Goal: Book appointment/travel/reservation

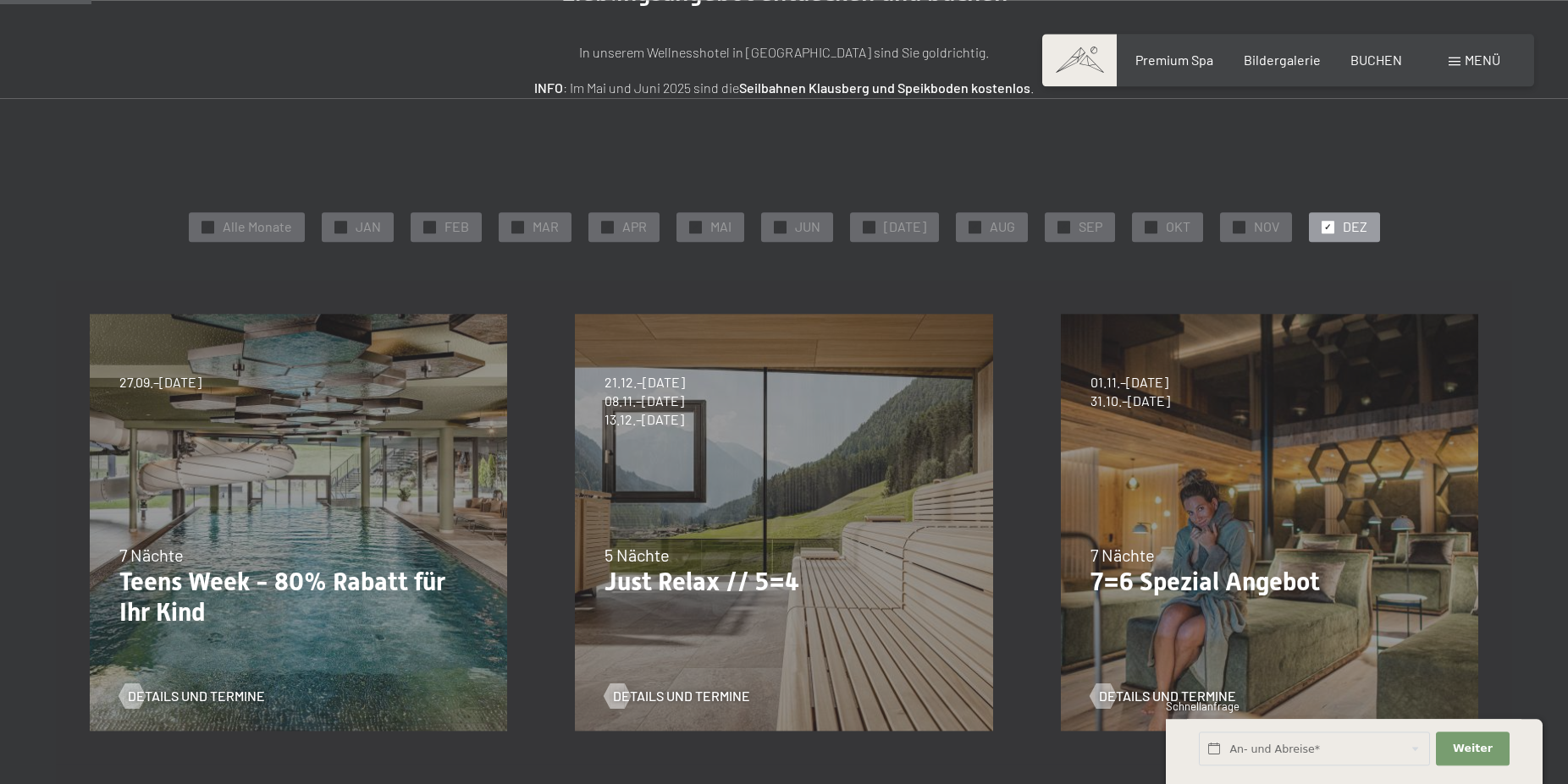
scroll to position [432, 0]
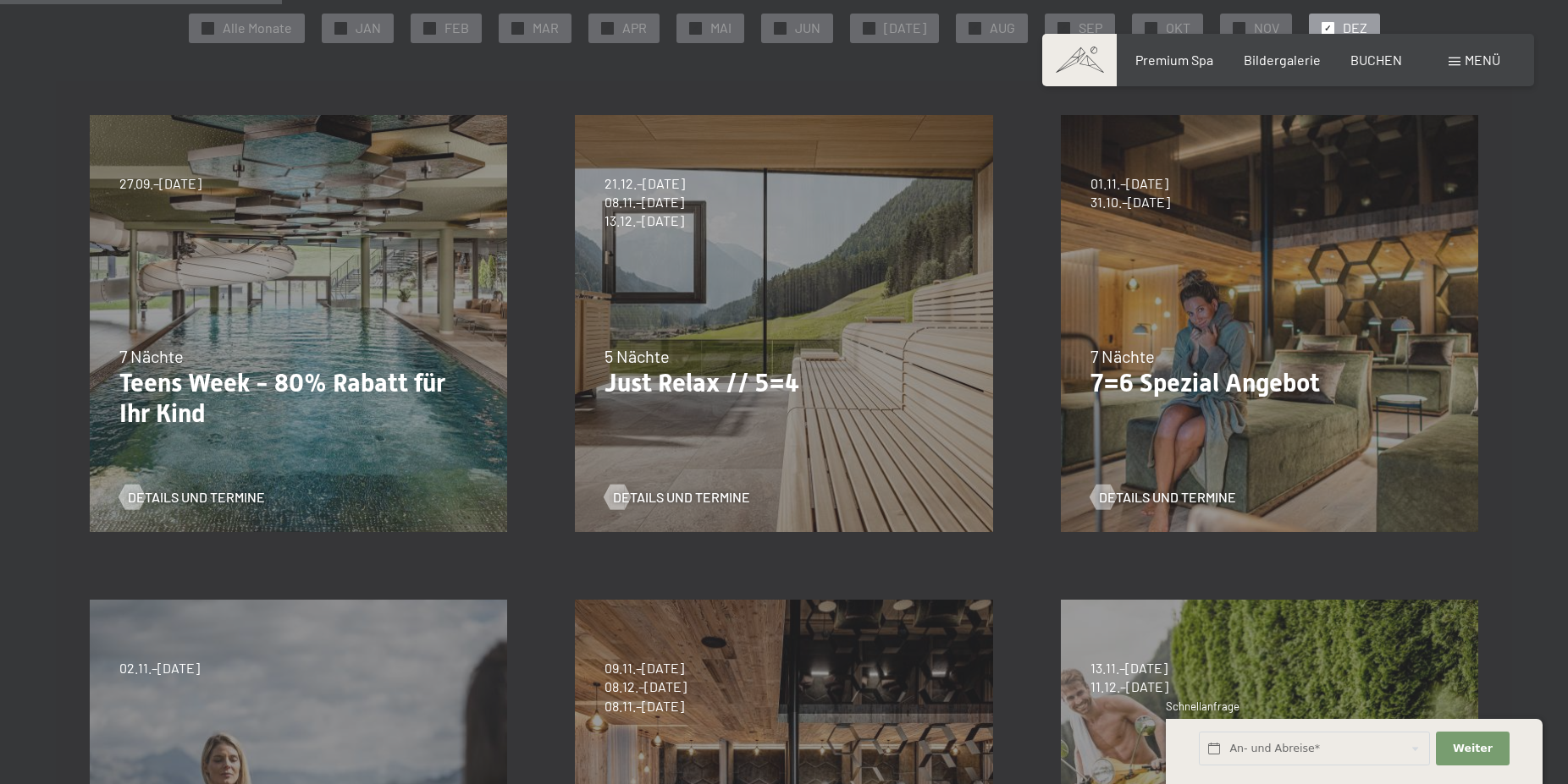
click at [802, 332] on div "07.09.–03.10.2025 21.12.–26.12.2025 11.01.–23.01.2026 08.03.–27.03.2026 08.11.–…" at bounding box center [784, 323] width 486 height 485
click at [669, 497] on span "Details und Termine" at bounding box center [699, 497] width 137 height 19
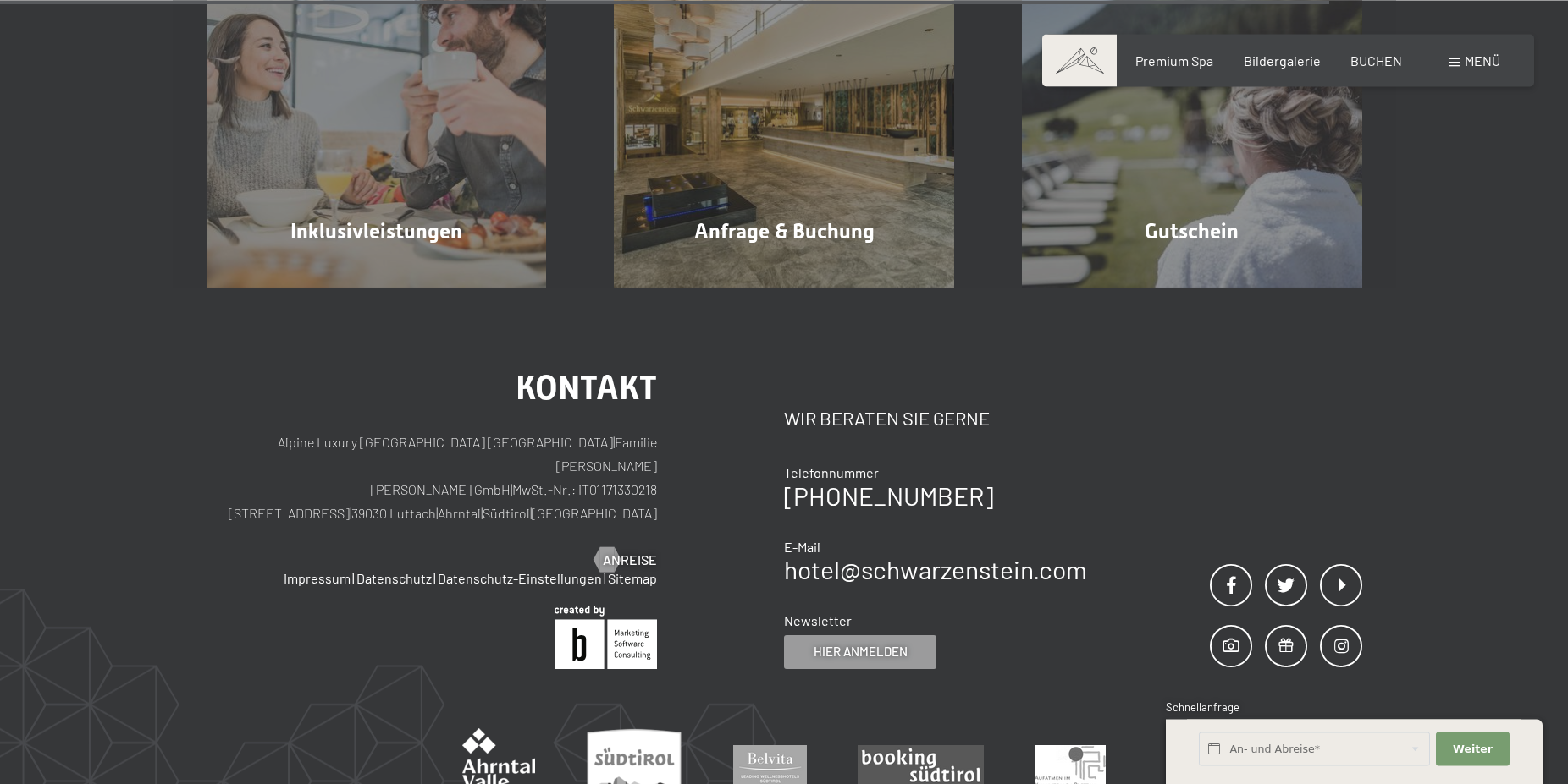
scroll to position [1899, 0]
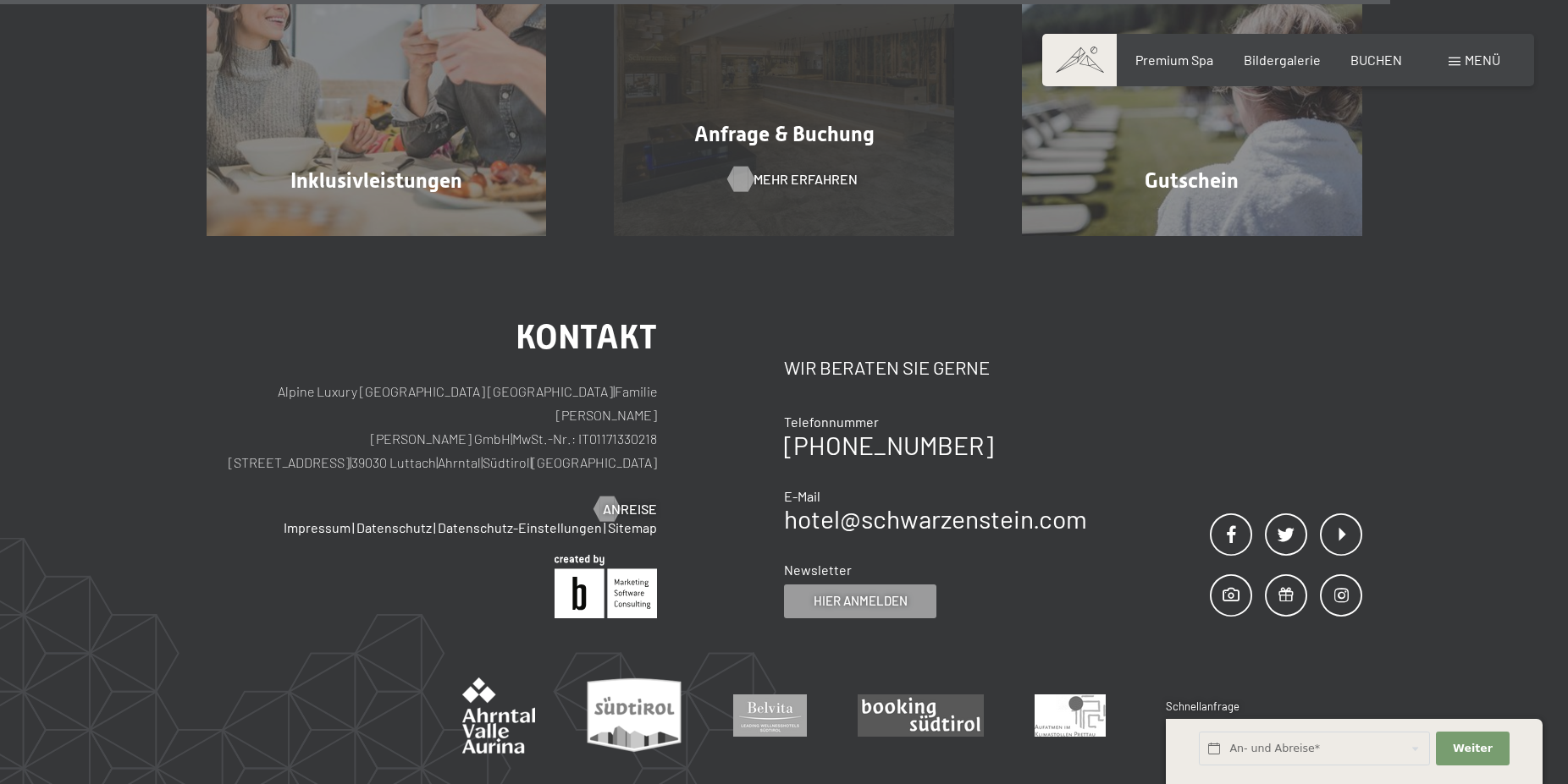
click at [804, 188] on span "Mehr erfahren" at bounding box center [805, 179] width 105 height 19
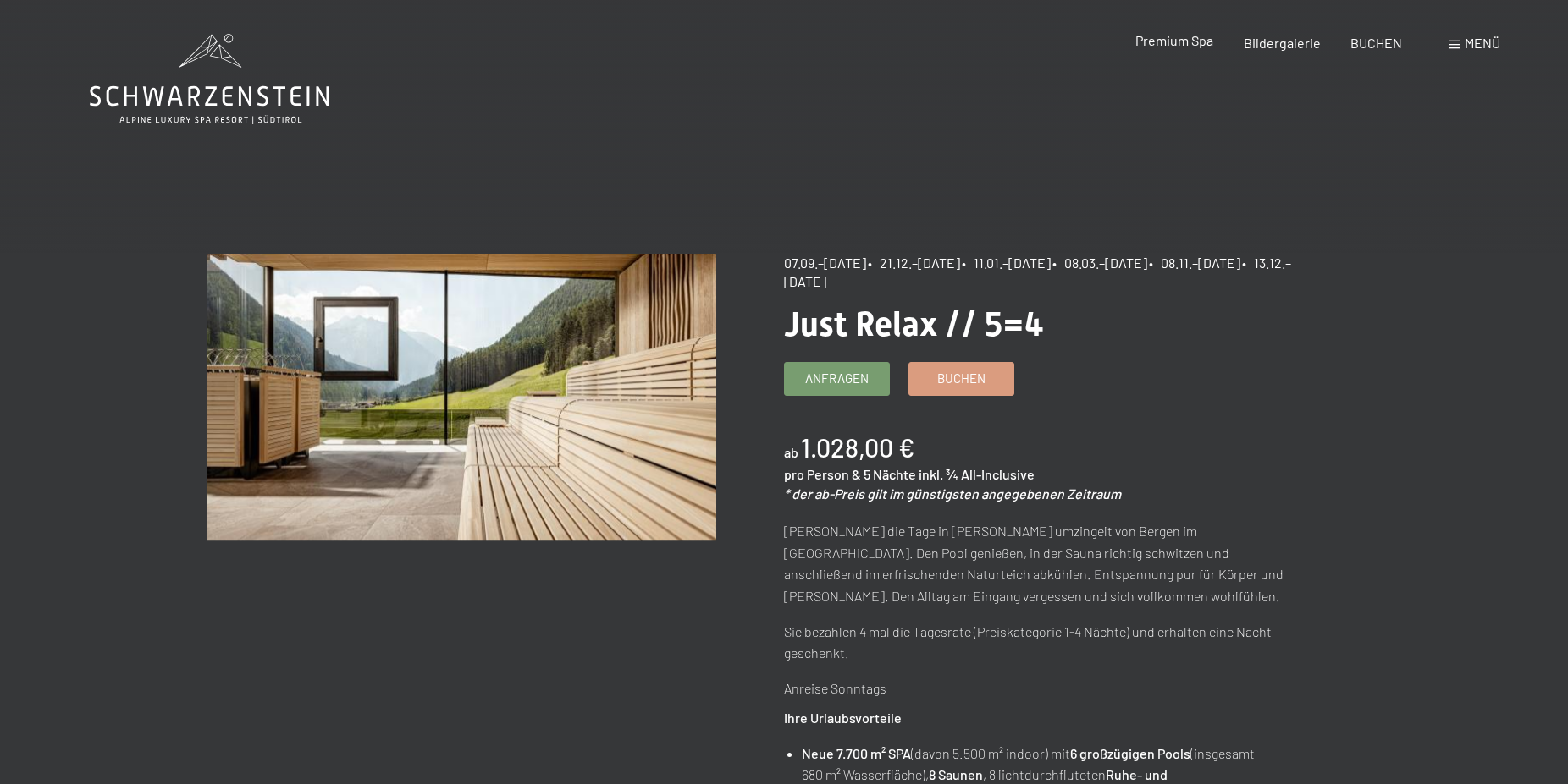
click at [1175, 43] on span "Premium Spa" at bounding box center [1174, 40] width 78 height 16
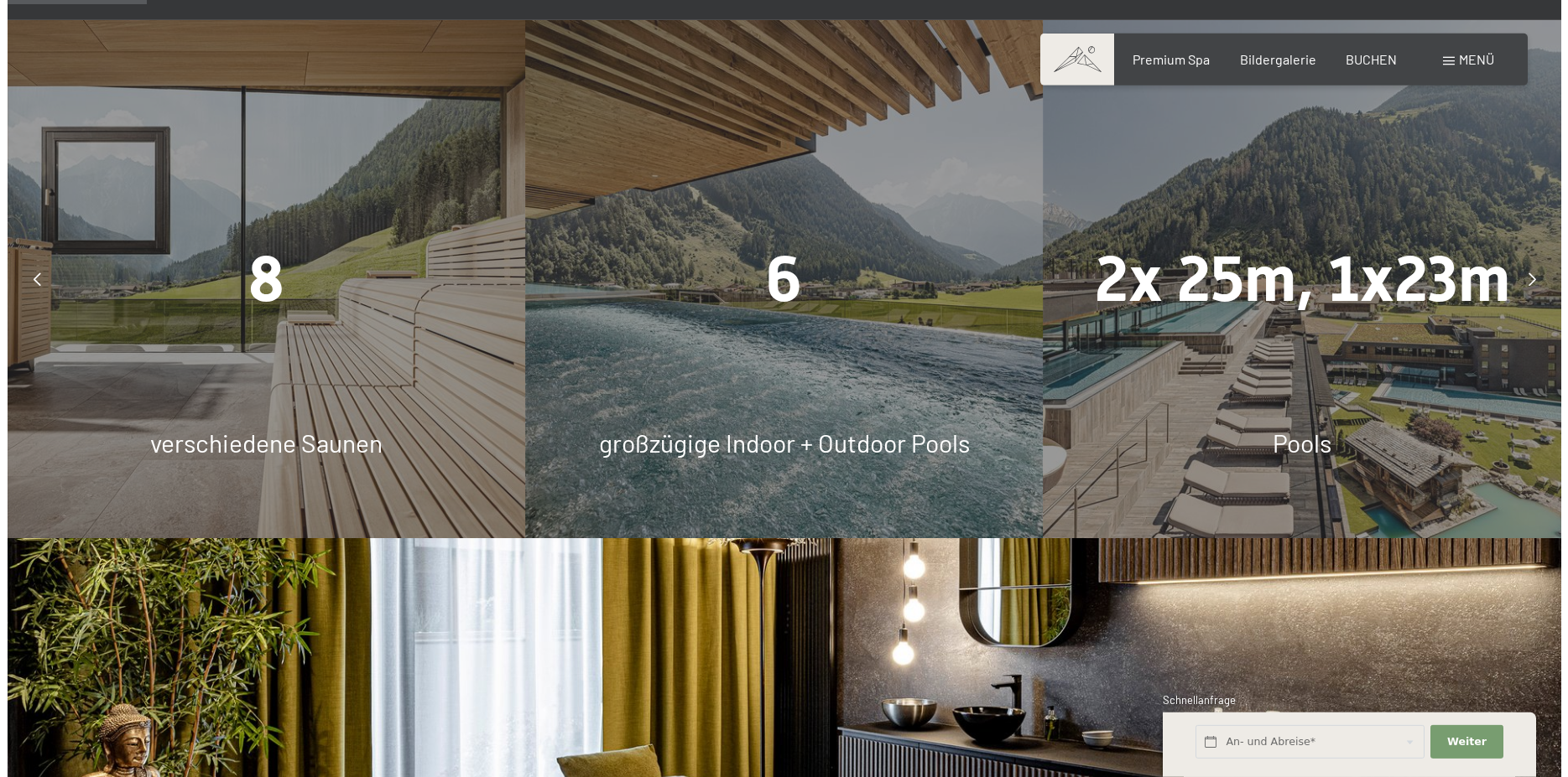
scroll to position [1112, 0]
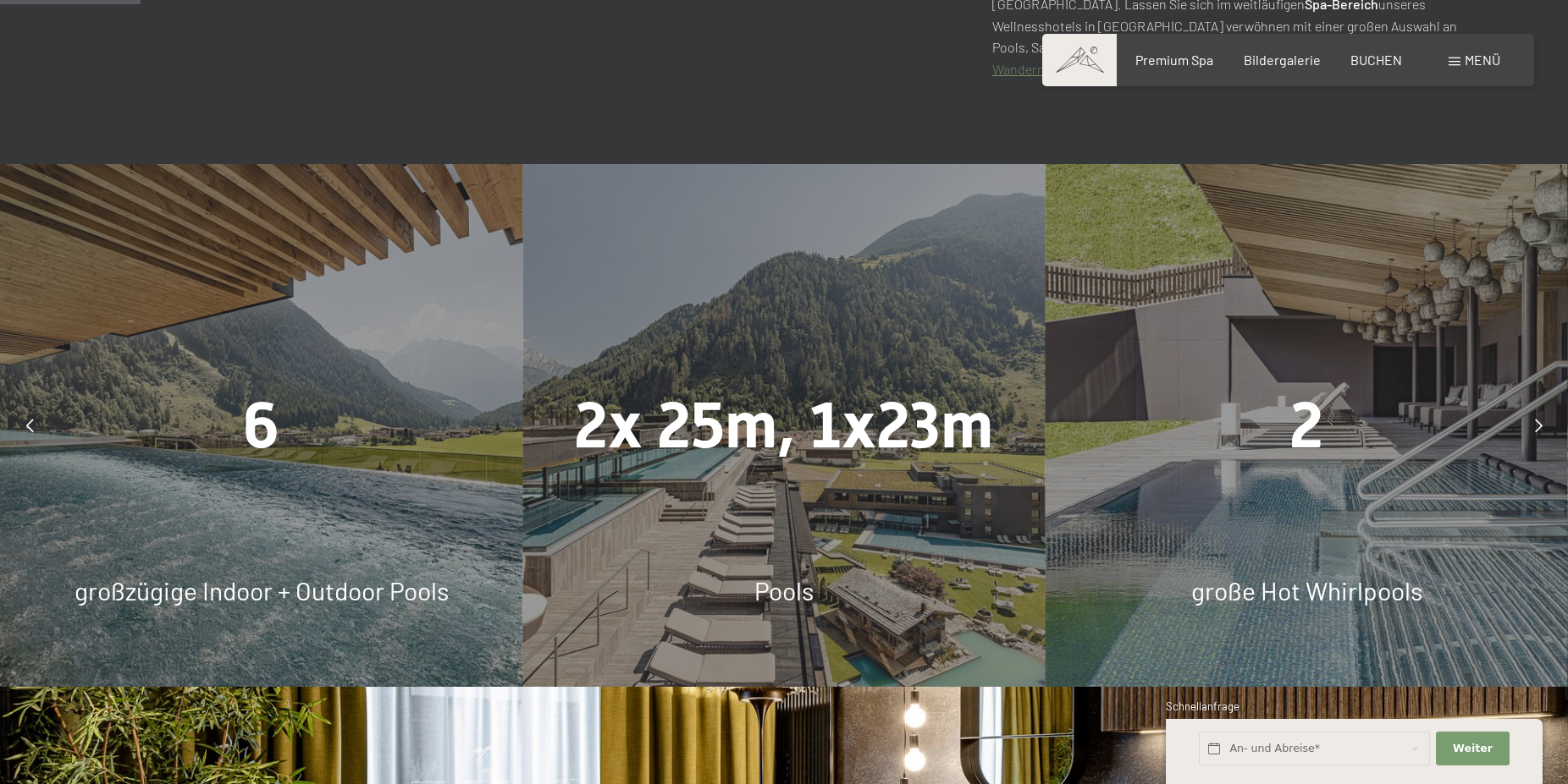
click at [1493, 64] on span "Menü" at bounding box center [1482, 60] width 35 height 16
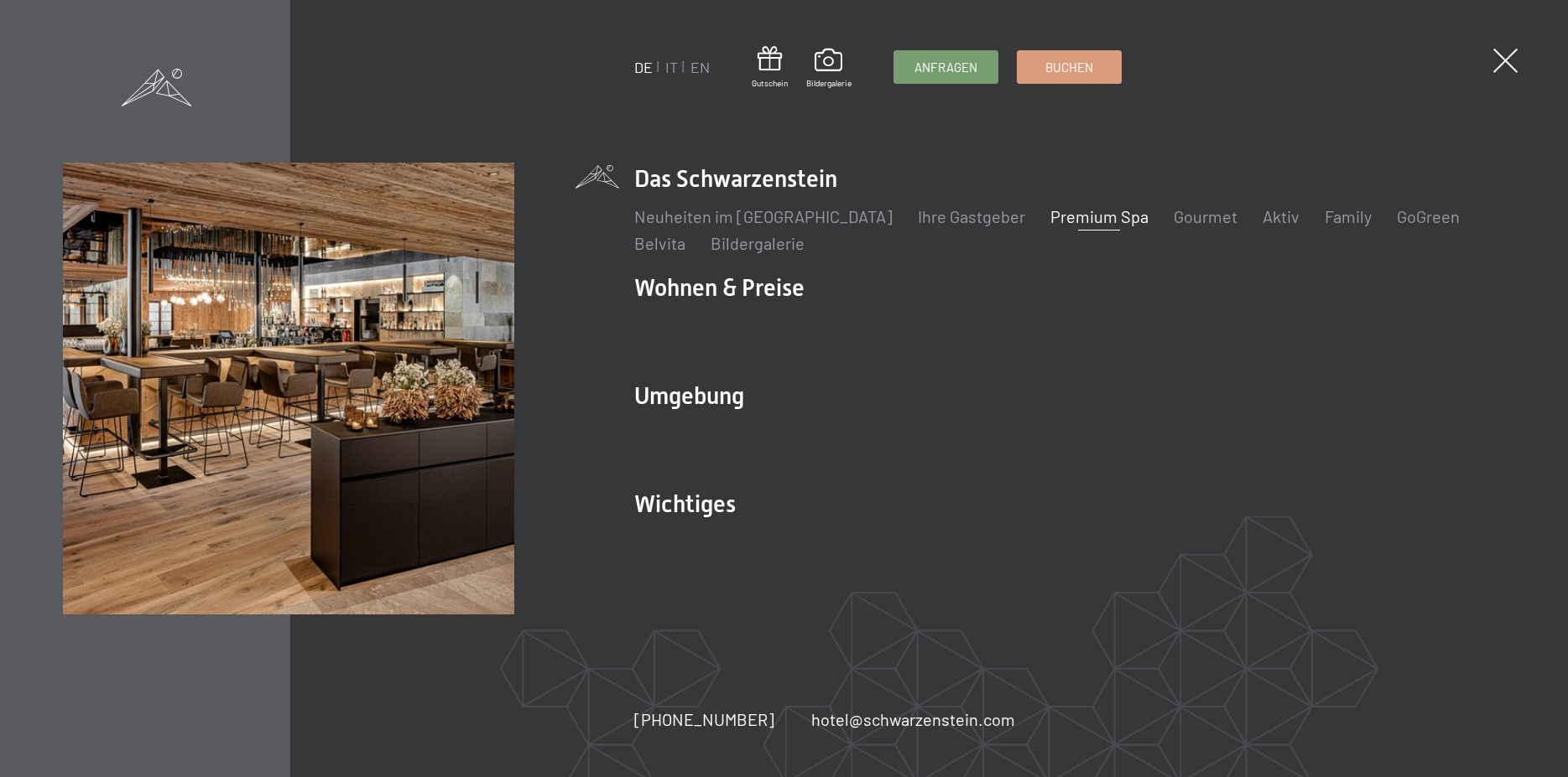
click at [1050, 216] on link "Premium Spa" at bounding box center [1099, 216] width 98 height 20
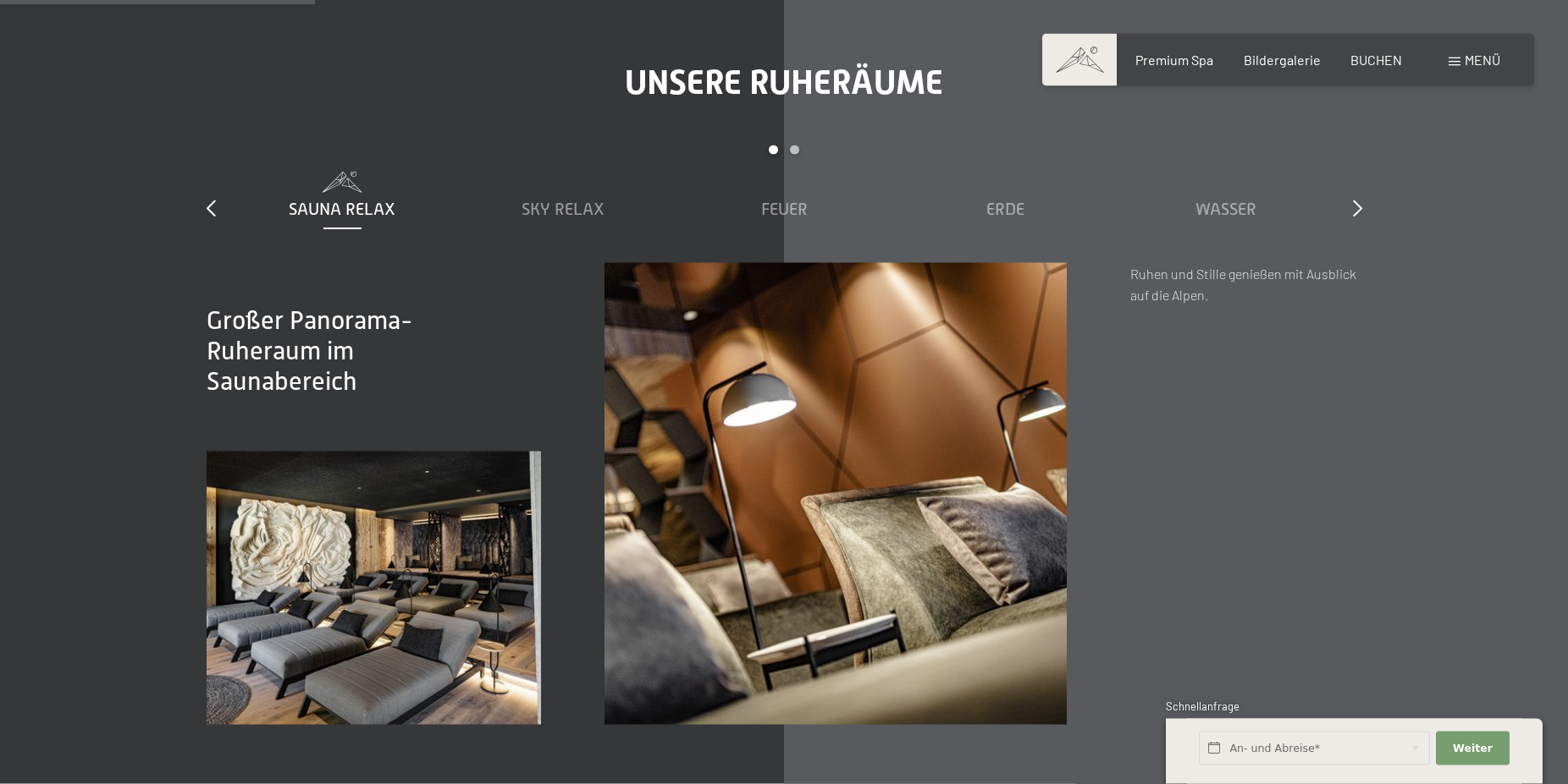
scroll to position [2503, 0]
click at [1236, 214] on span "Wasser" at bounding box center [1226, 208] width 61 height 19
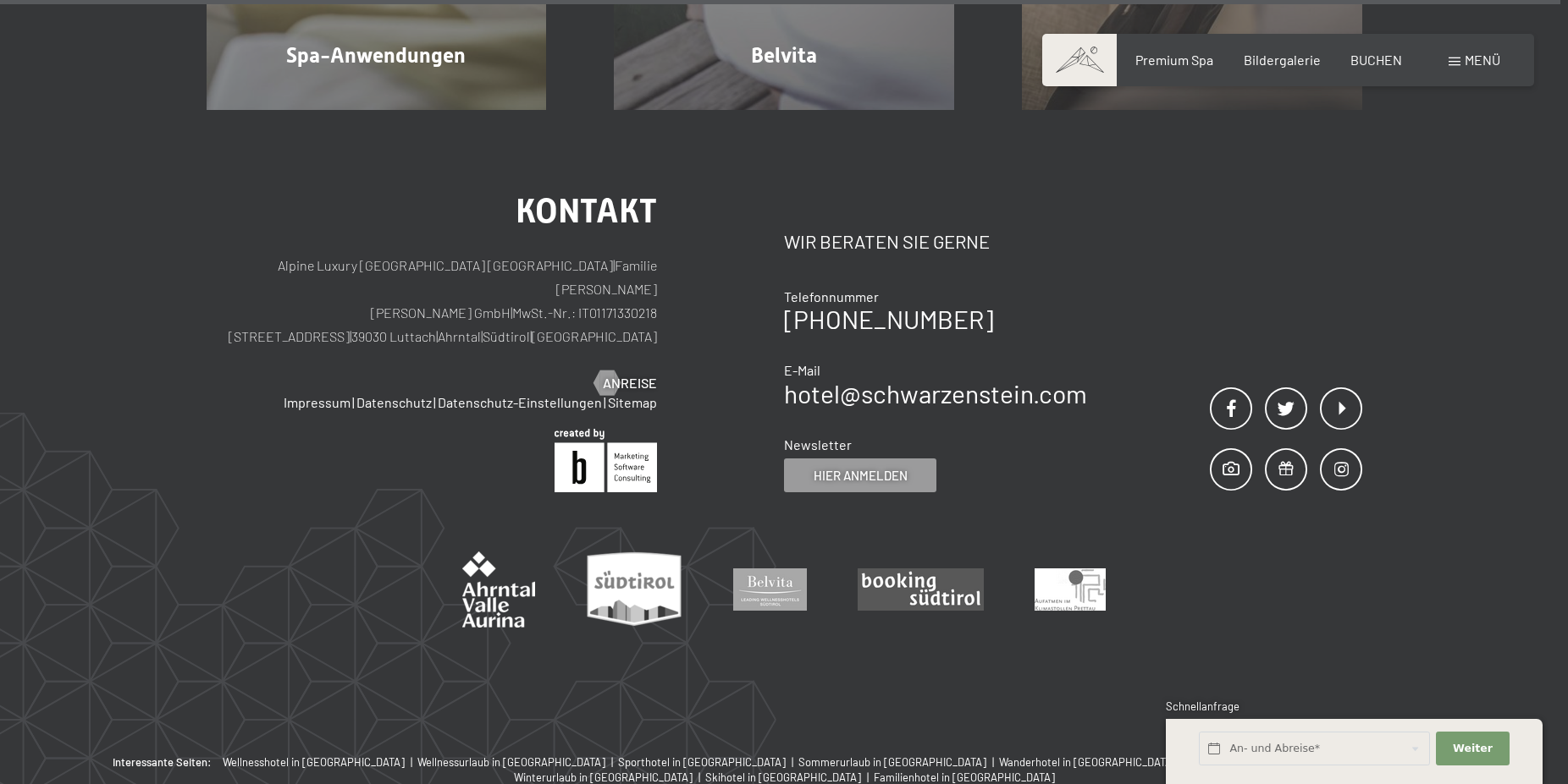
scroll to position [10767, 0]
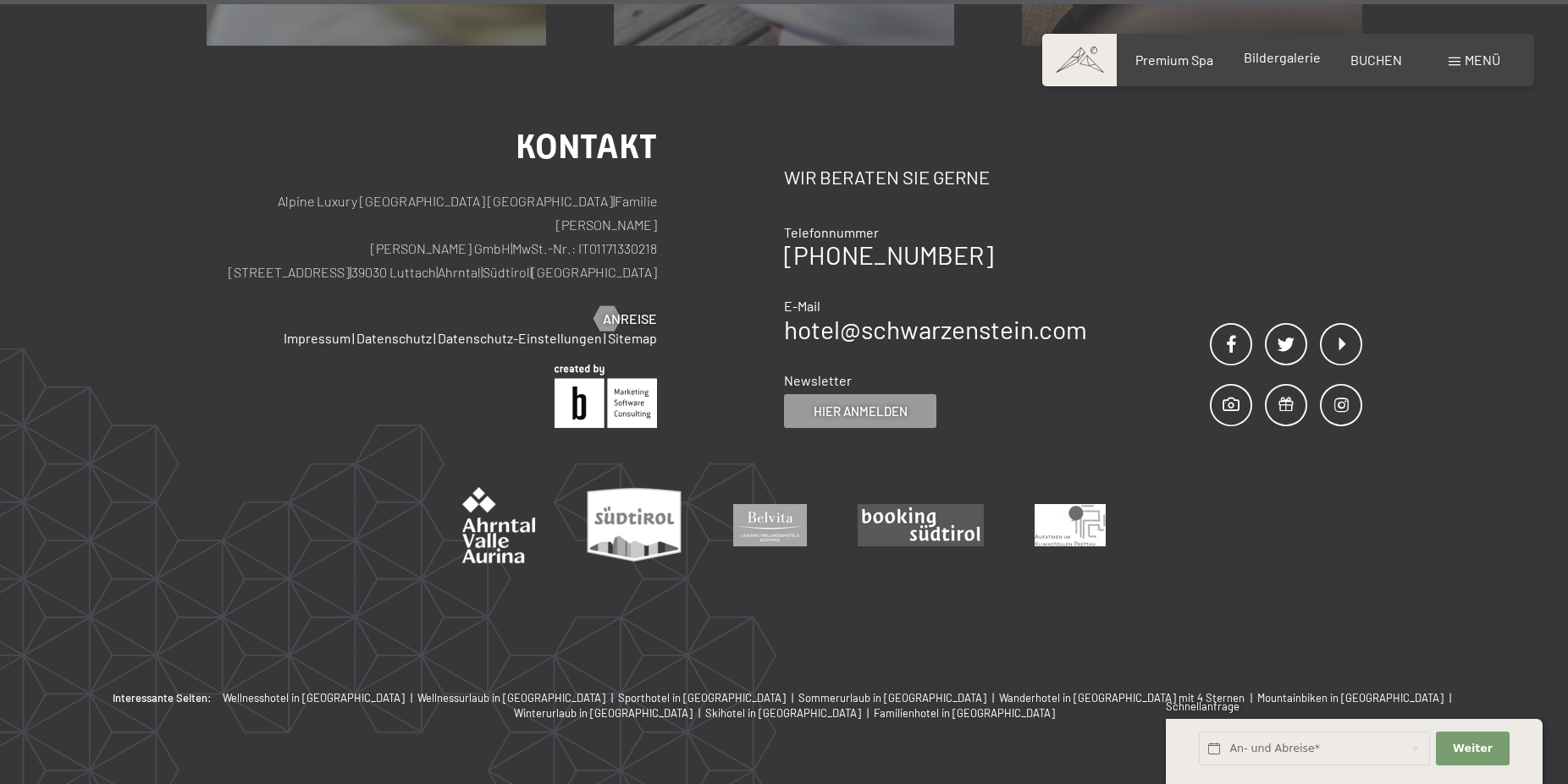
click at [1264, 56] on span "Bildergalerie" at bounding box center [1282, 57] width 77 height 16
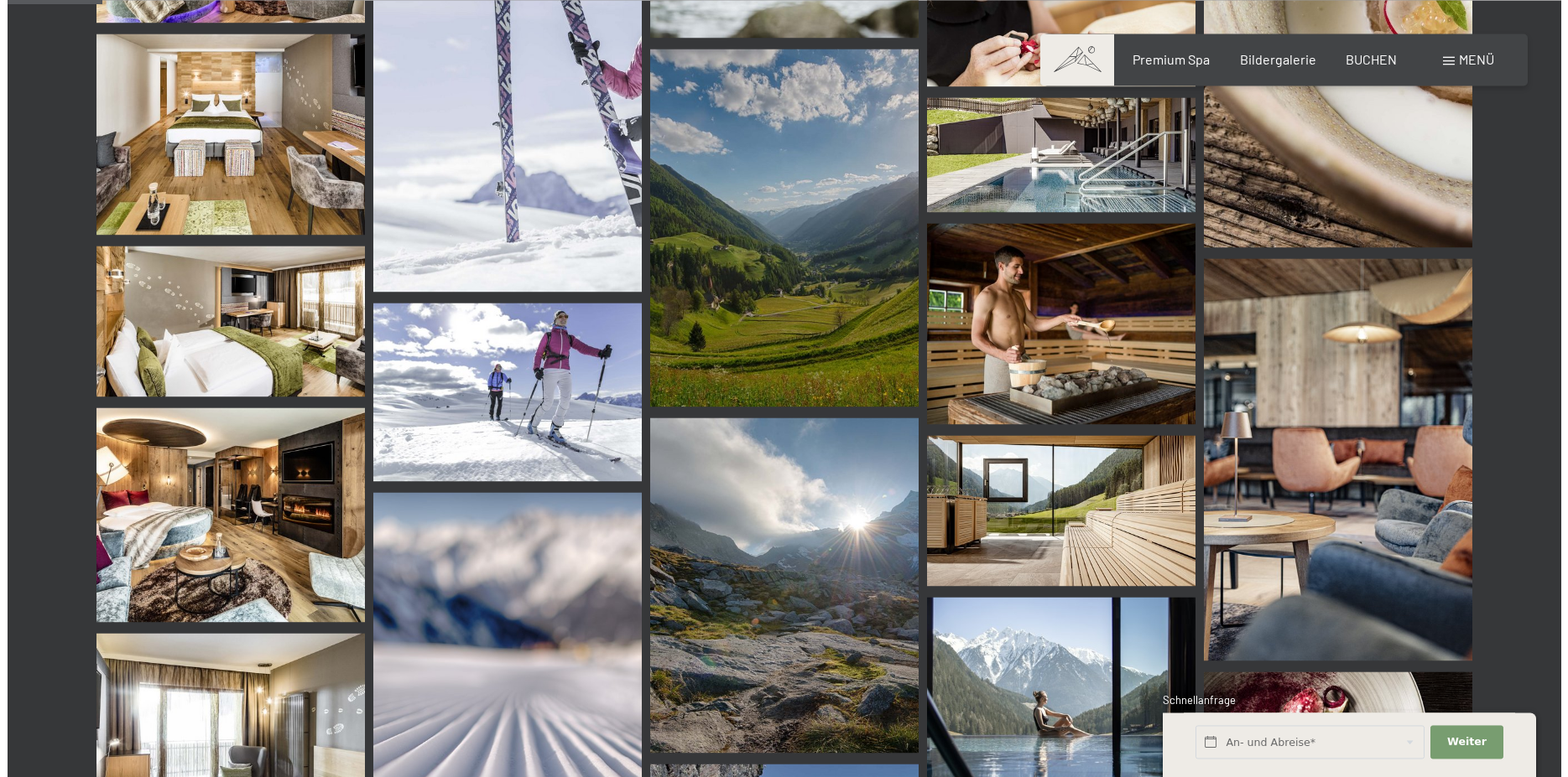
scroll to position [1283, 0]
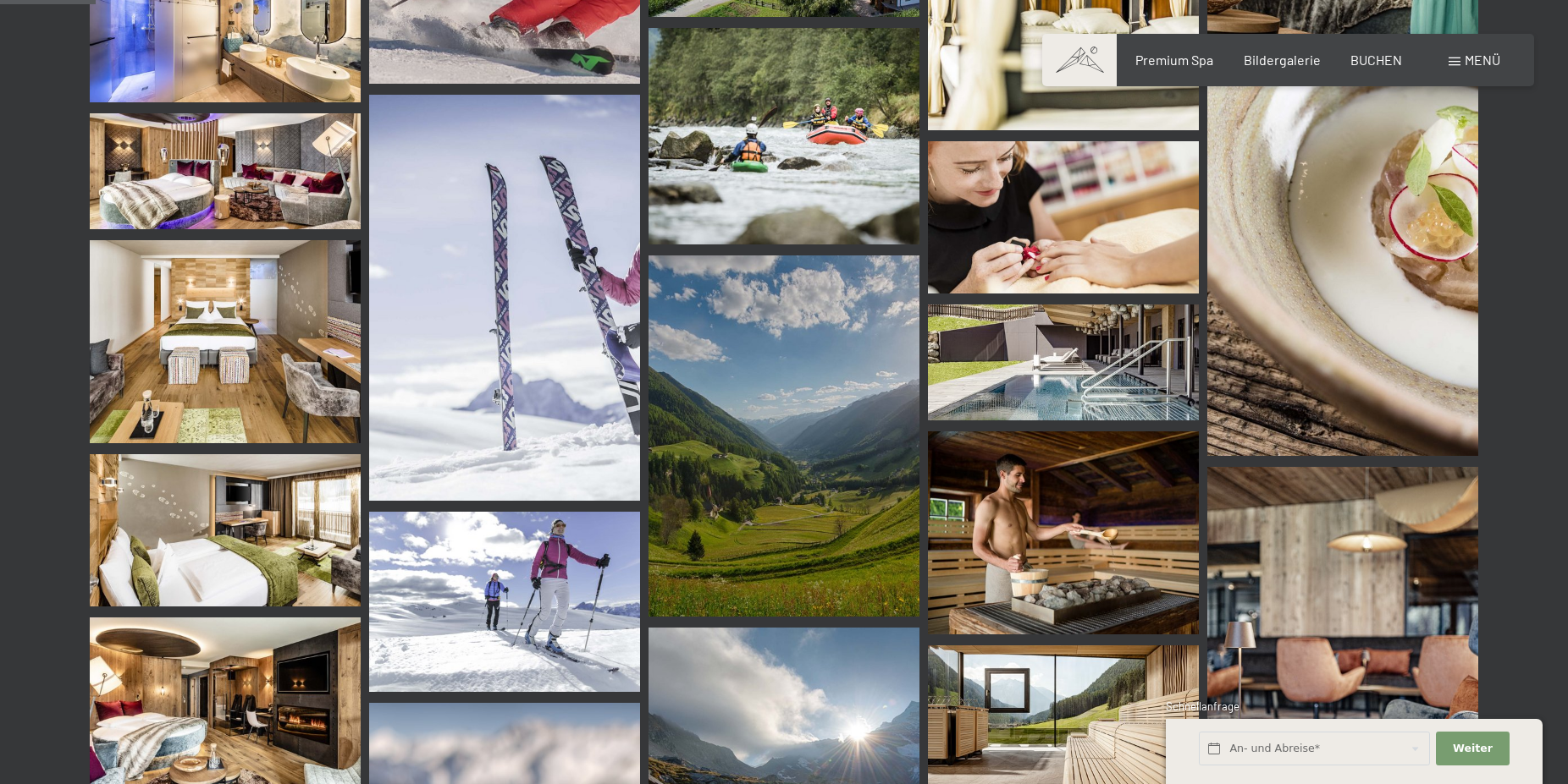
click at [1472, 60] on span "Menü" at bounding box center [1482, 60] width 35 height 16
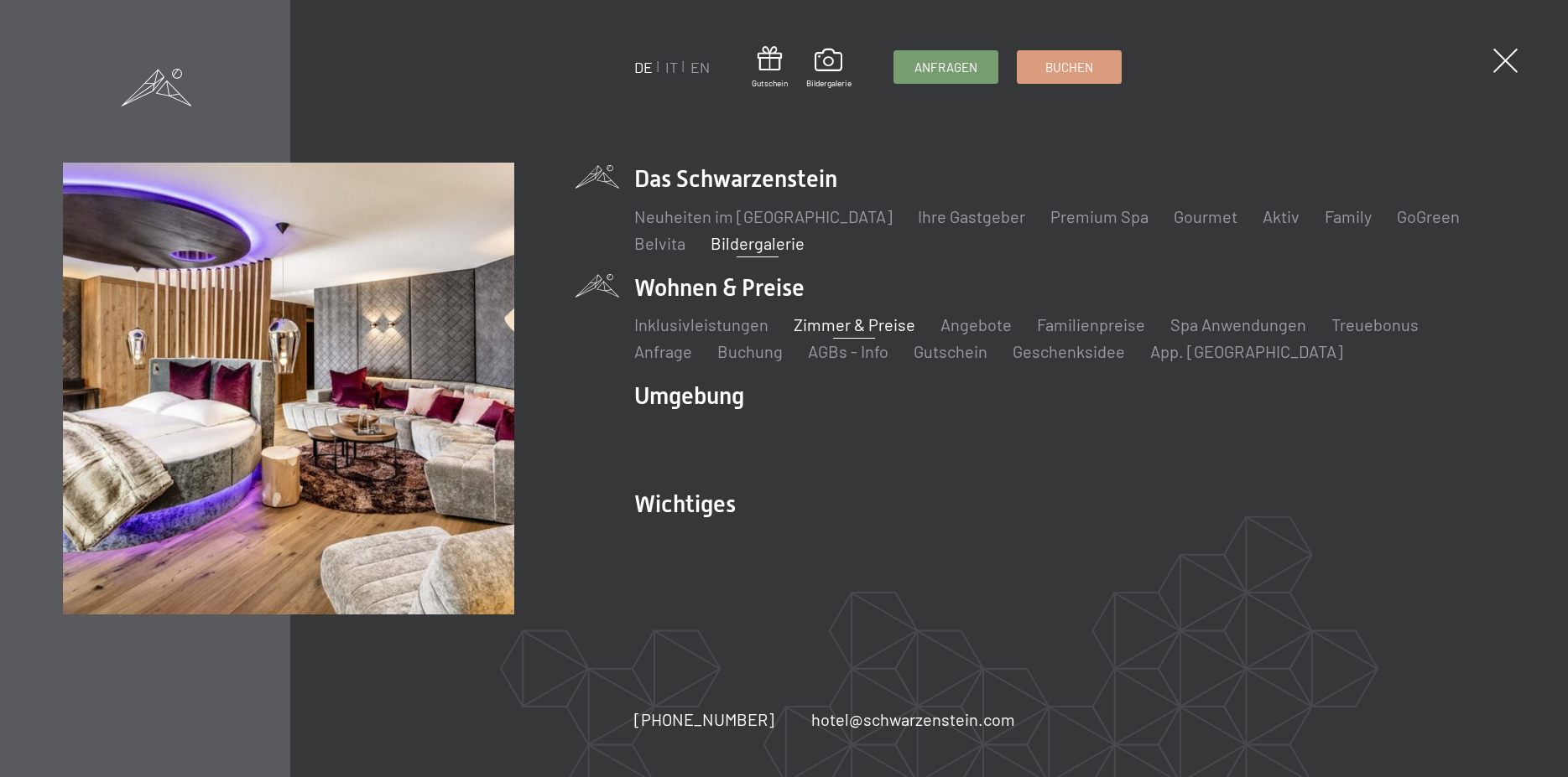
click at [846, 322] on link "Zimmer & Preise" at bounding box center [855, 324] width 122 height 20
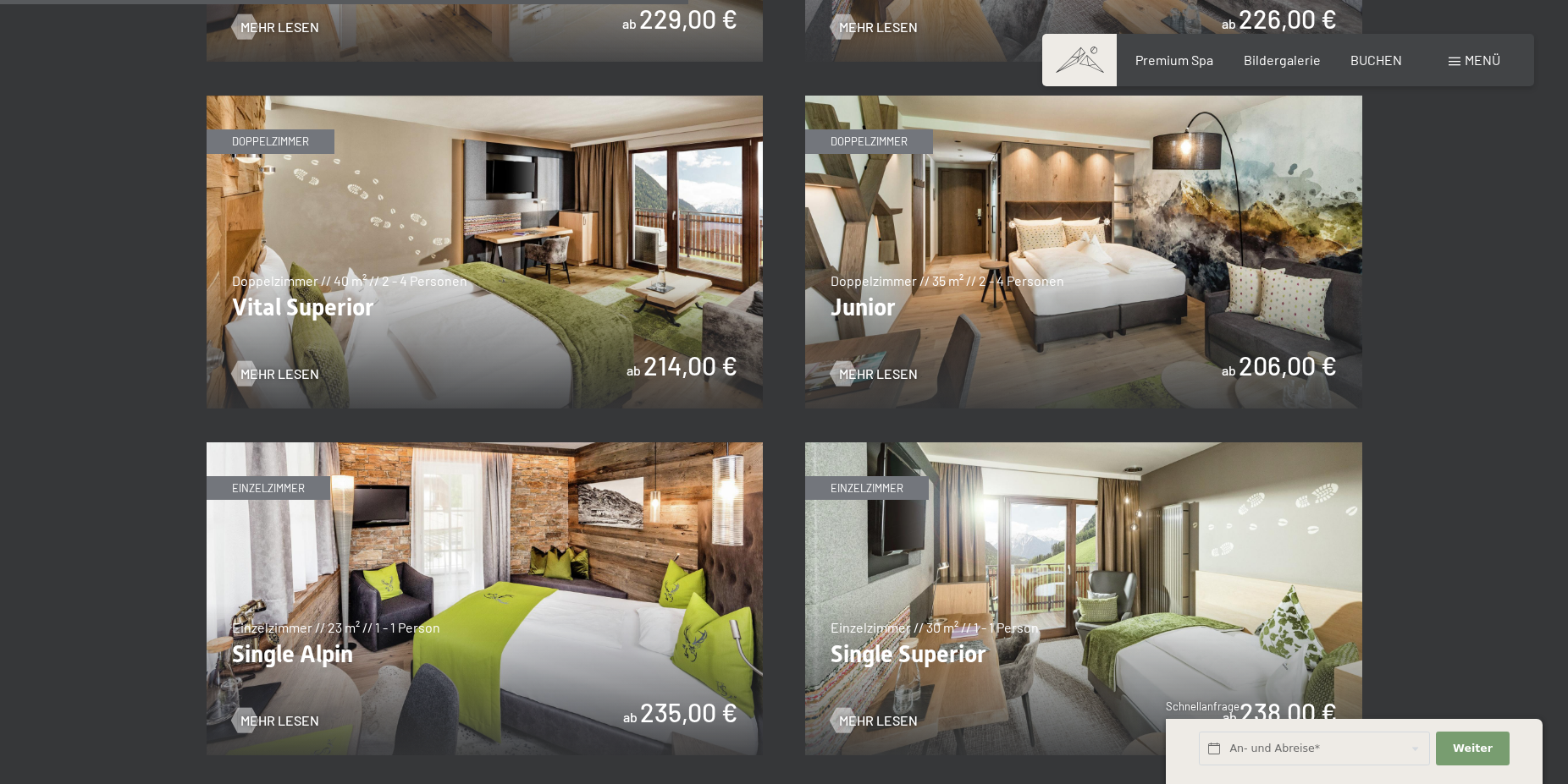
scroll to position [2245, 0]
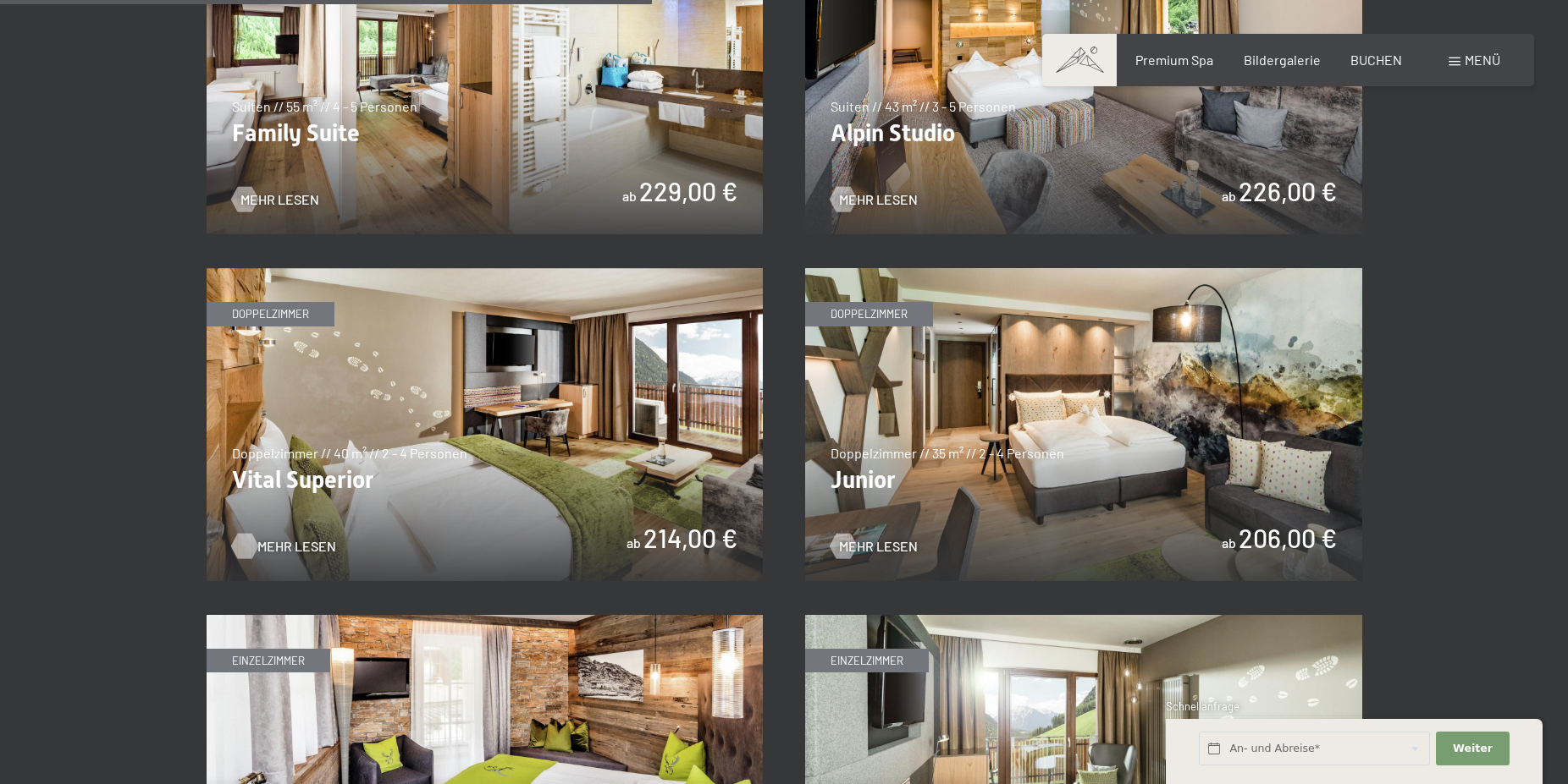
click at [284, 544] on span "Mehr Lesen" at bounding box center [296, 546] width 79 height 19
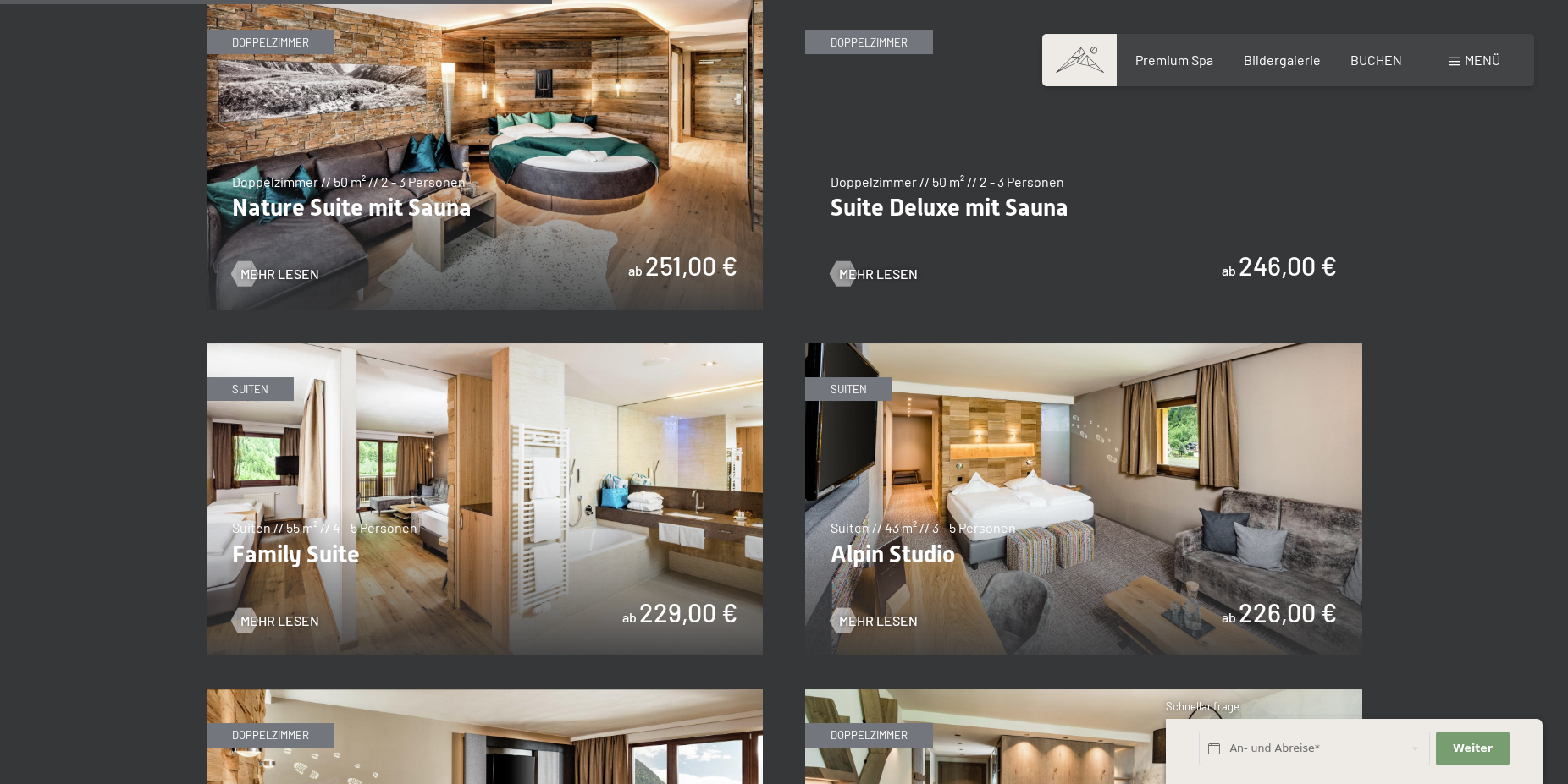
scroll to position [1553, 0]
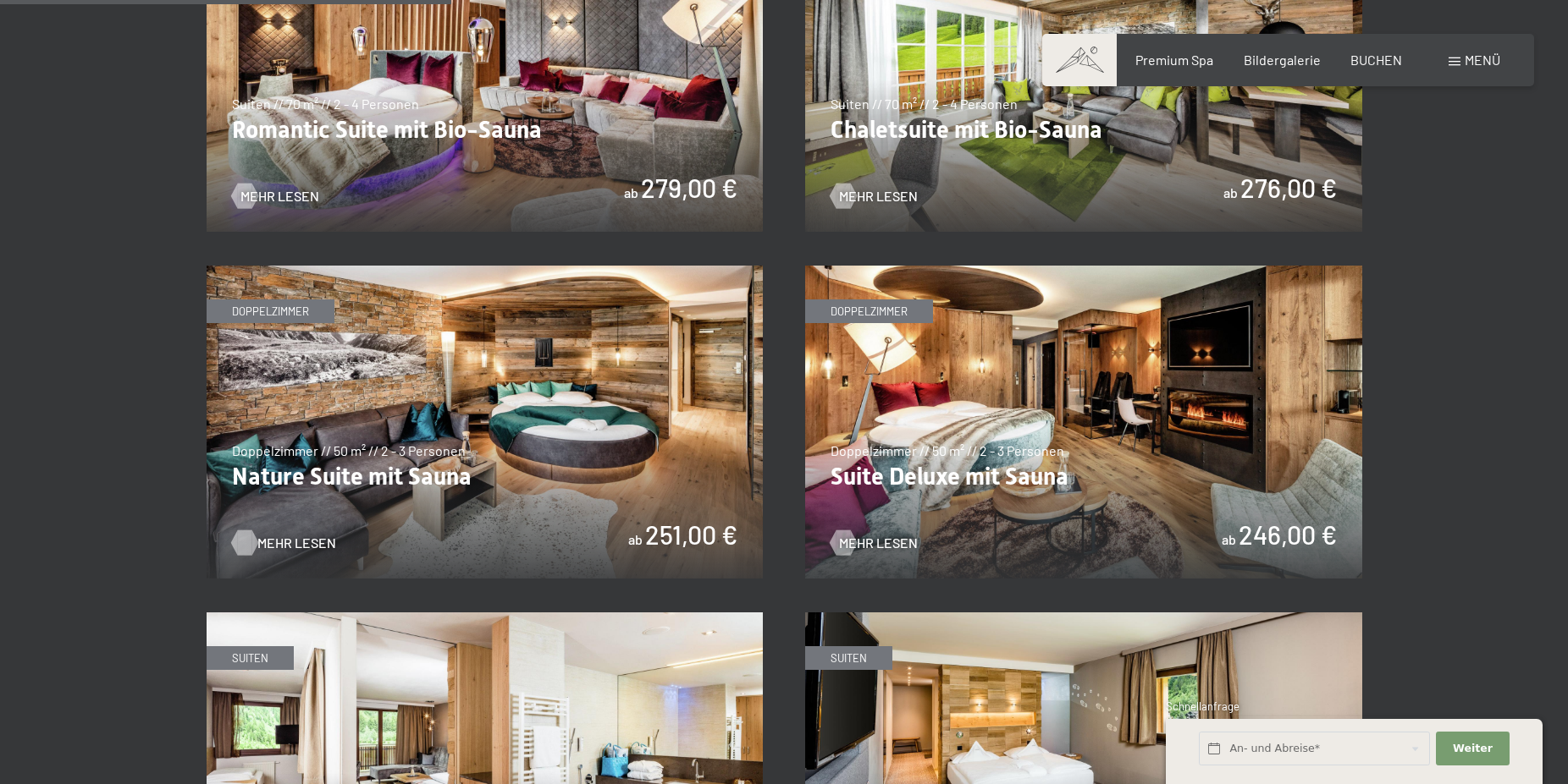
click at [263, 541] on span "Mehr Lesen" at bounding box center [296, 543] width 79 height 19
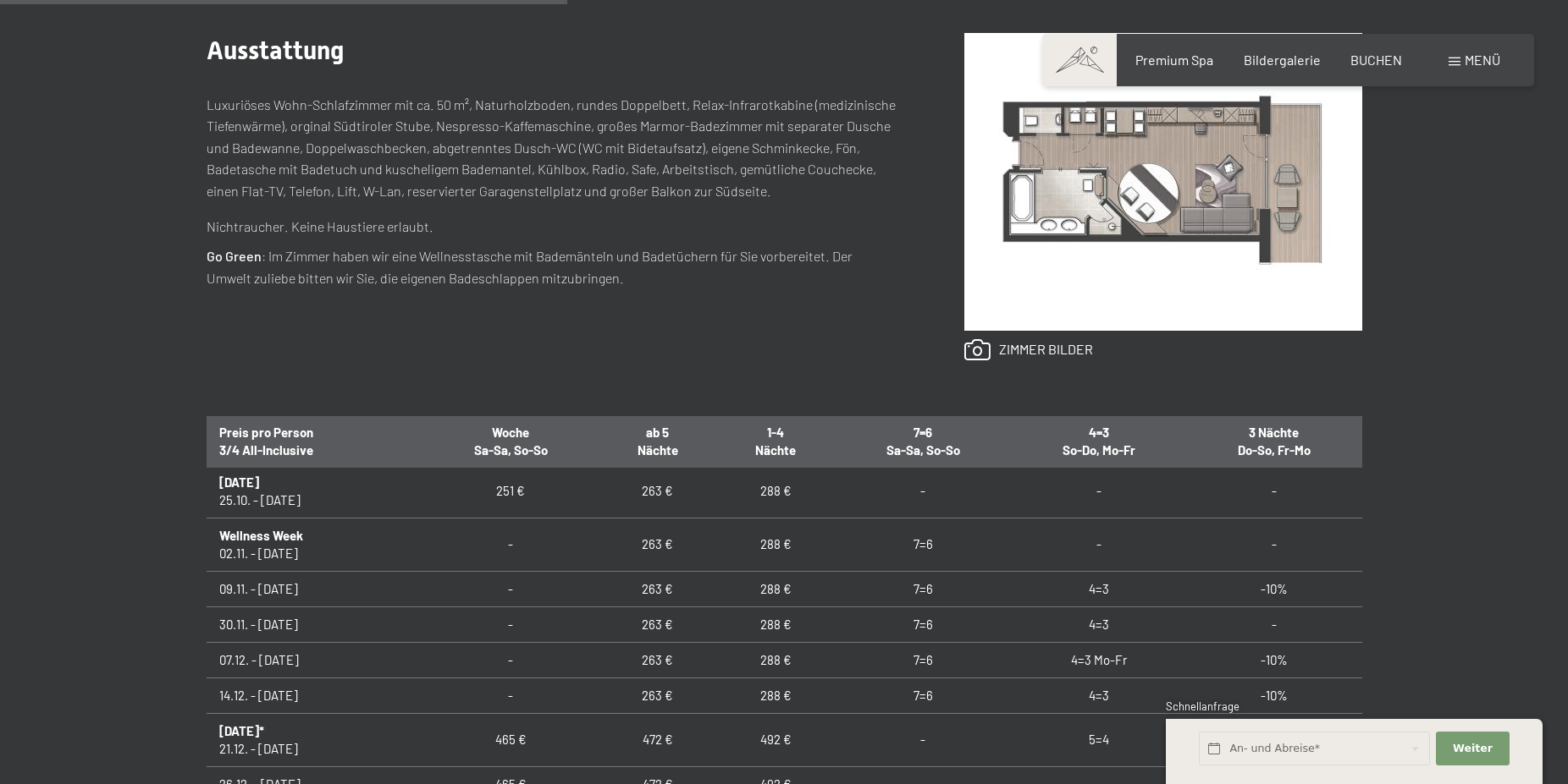
scroll to position [305, 0]
